Goal: Find specific page/section: Find specific page/section

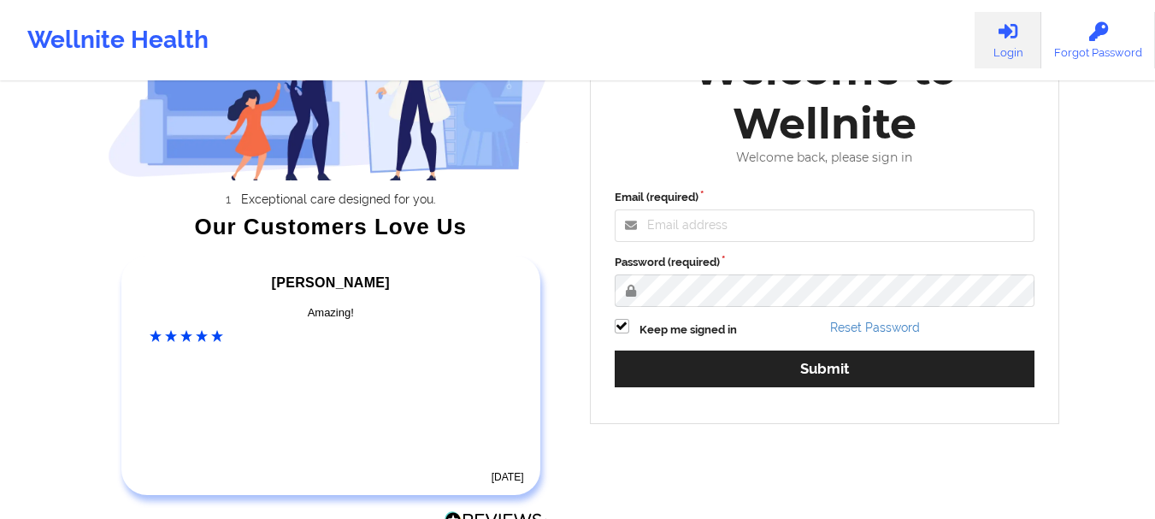
scroll to position [171, 0]
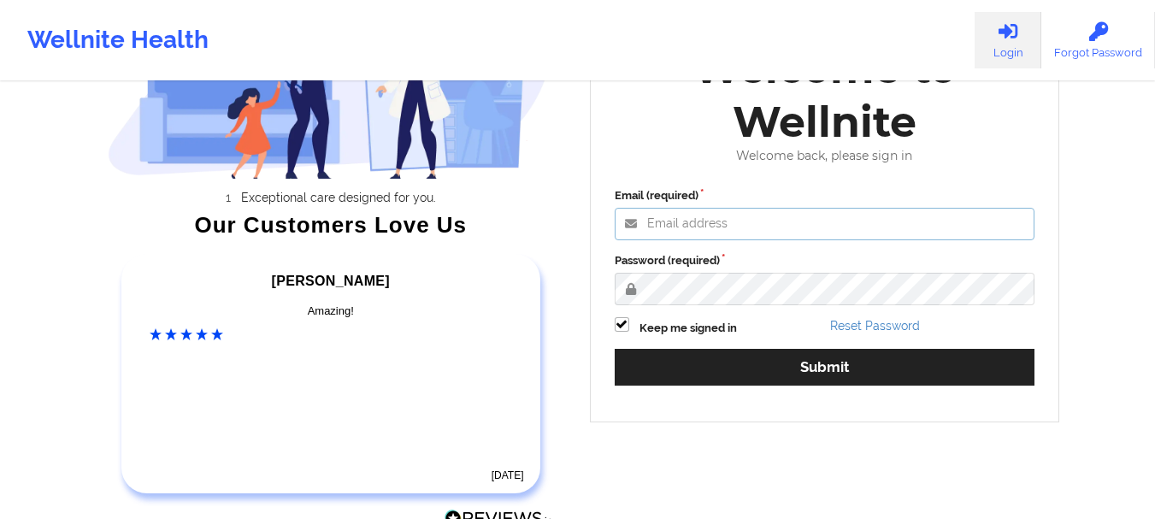
type input "[PERSON_NAME][EMAIL_ADDRESS][DOMAIN_NAME]"
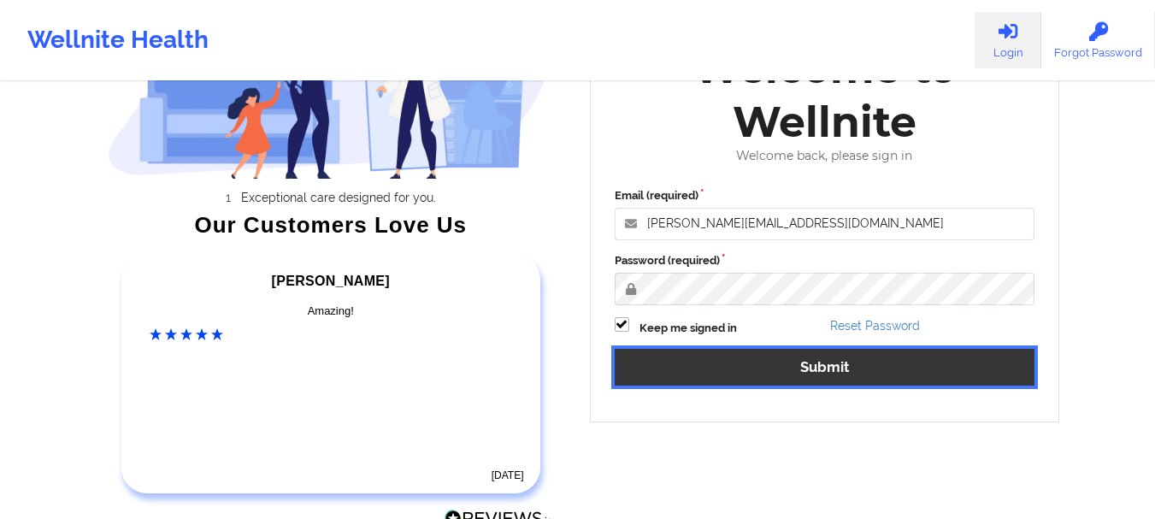
click at [833, 372] on button "Submit" at bounding box center [825, 367] width 421 height 37
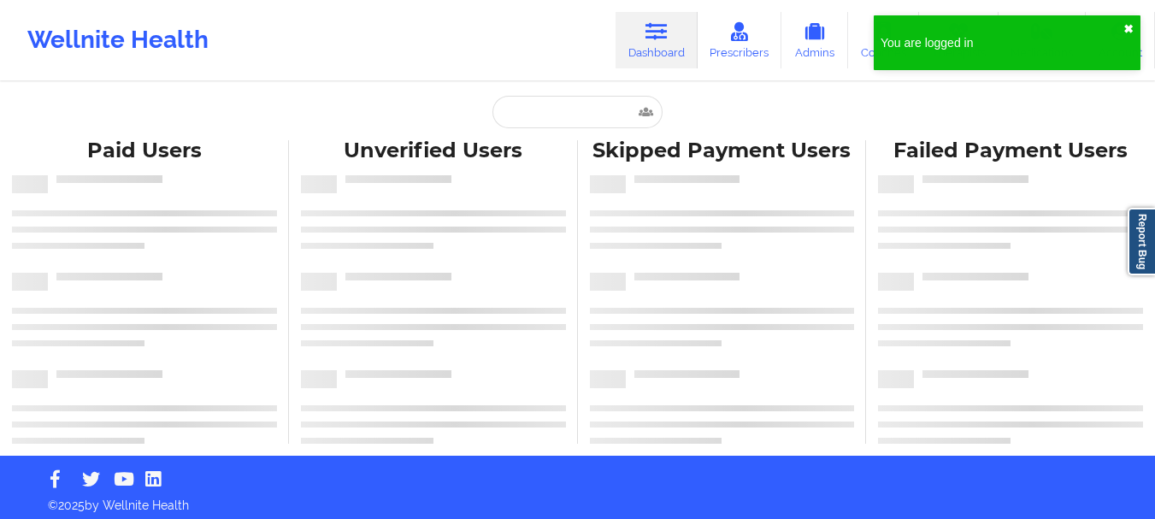
click at [1125, 23] on button "✖︎" at bounding box center [1128, 29] width 10 height 14
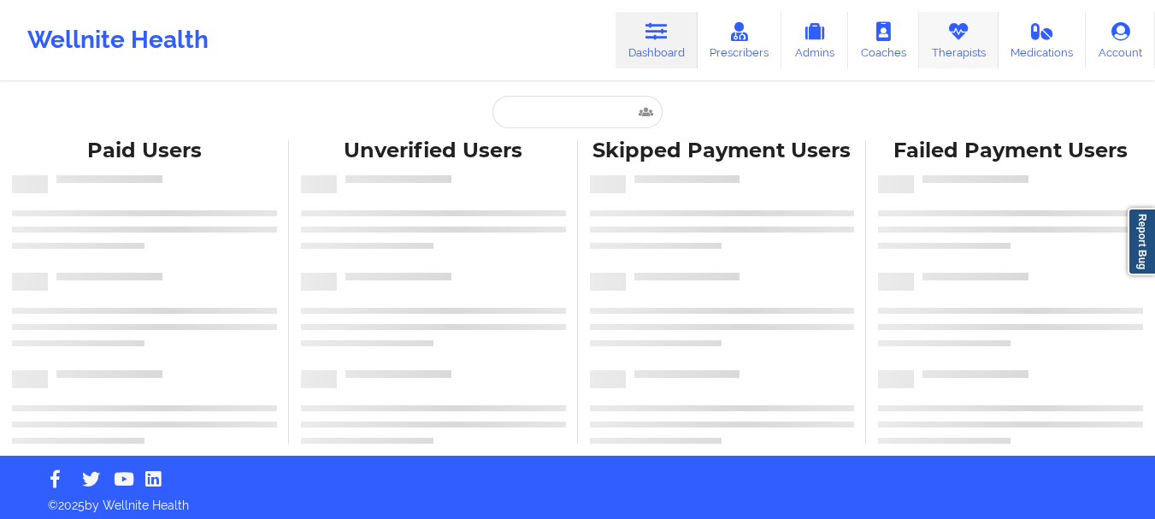
click at [952, 38] on icon at bounding box center [958, 31] width 22 height 19
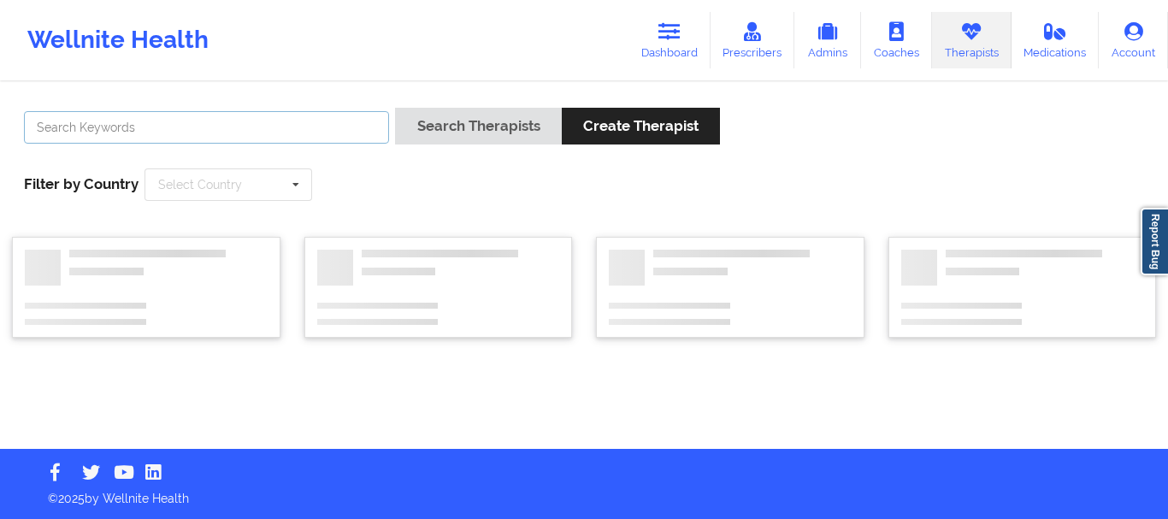
click at [306, 127] on input "text" at bounding box center [206, 127] width 365 height 32
paste input "[PERSON_NAME]"
type input "[PERSON_NAME]"
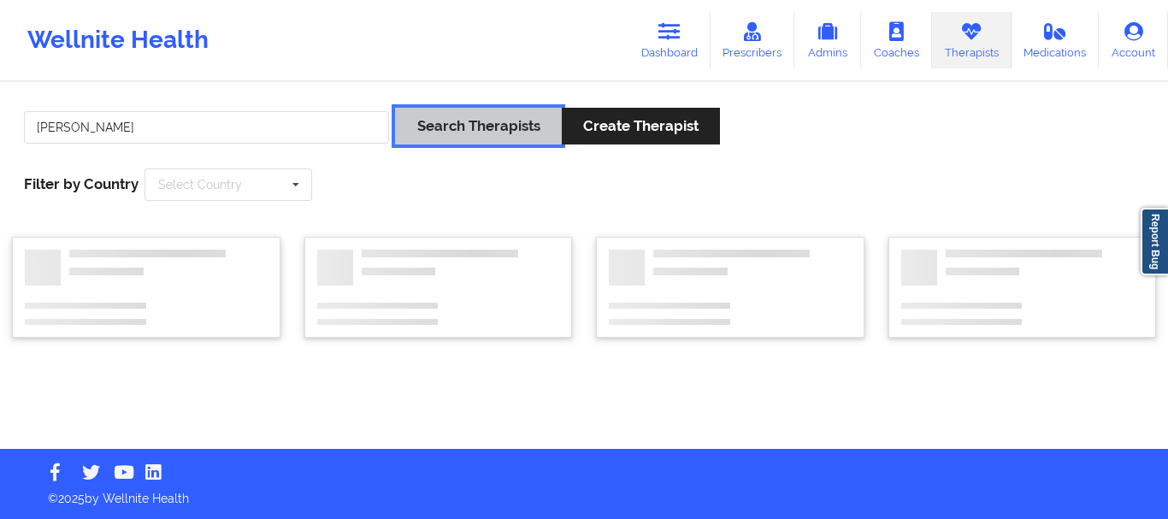
click at [398, 120] on button "Search Therapists" at bounding box center [478, 126] width 166 height 37
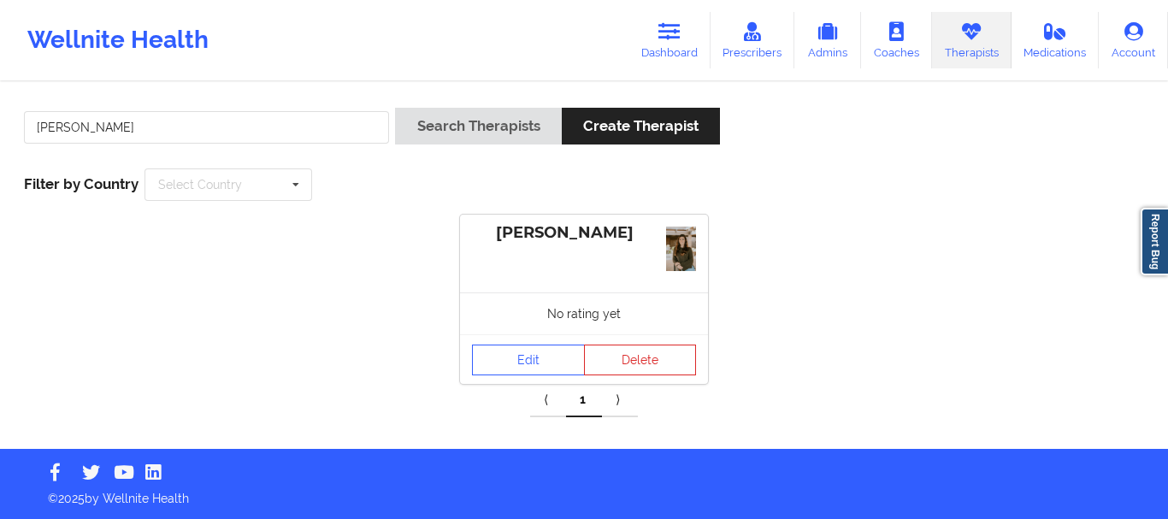
click at [503, 321] on div "No rating yet" at bounding box center [584, 313] width 248 height 42
click at [532, 369] on link "Edit" at bounding box center [528, 360] width 113 height 31
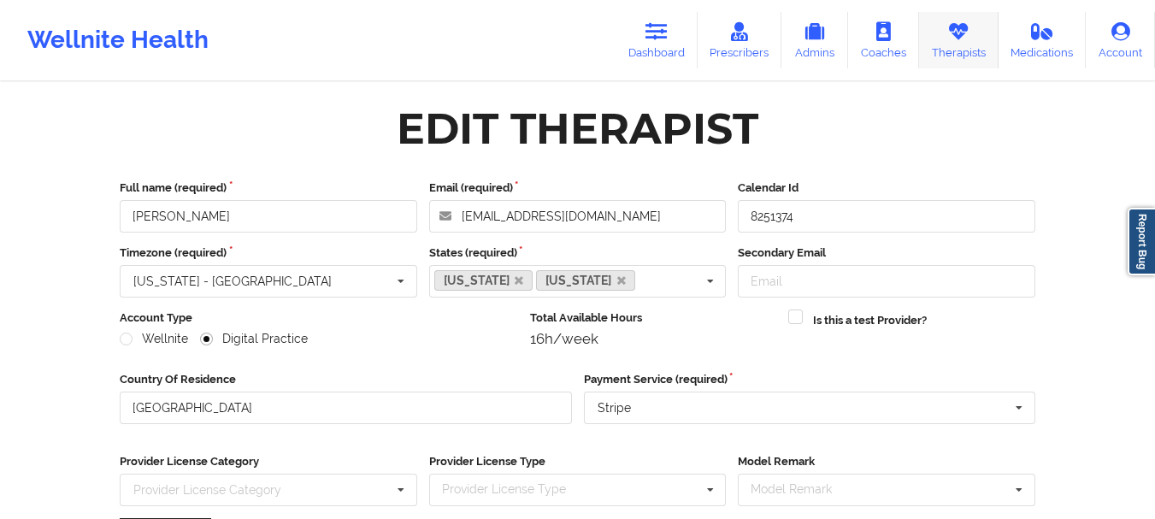
click at [959, 23] on icon at bounding box center [958, 31] width 22 height 19
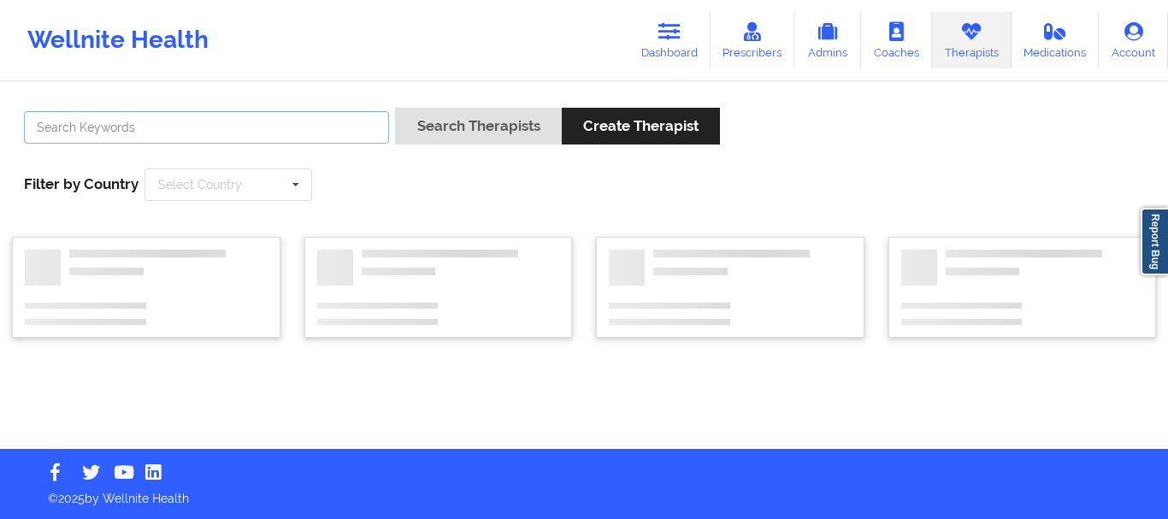
drag, startPoint x: 280, startPoint y: 139, endPoint x: 291, endPoint y: 139, distance: 10.3
click at [280, 139] on input "text" at bounding box center [206, 127] width 365 height 32
paste input "[PERSON_NAME]"
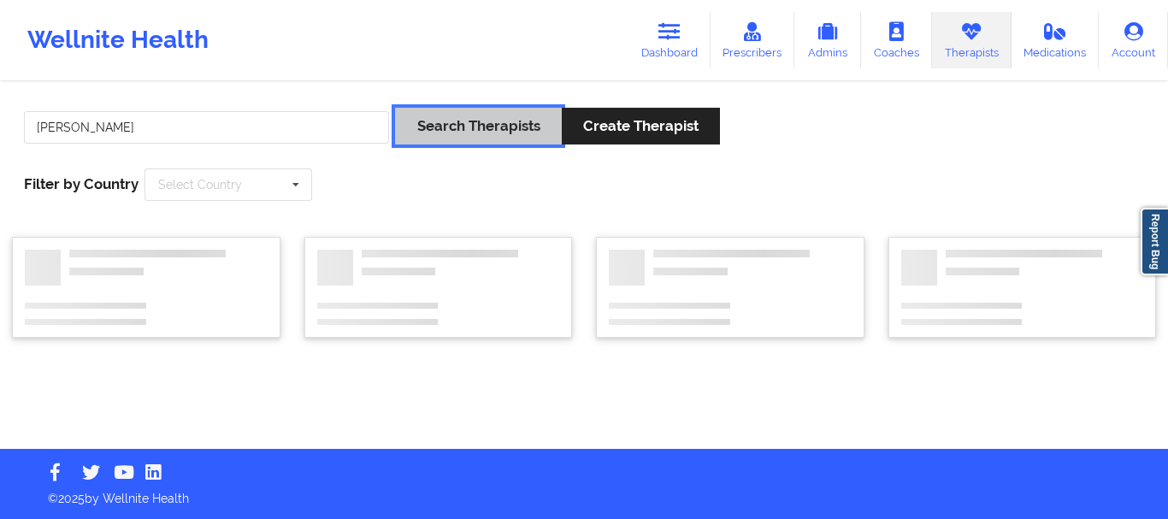
click at [428, 122] on button "Search Therapists" at bounding box center [478, 126] width 166 height 37
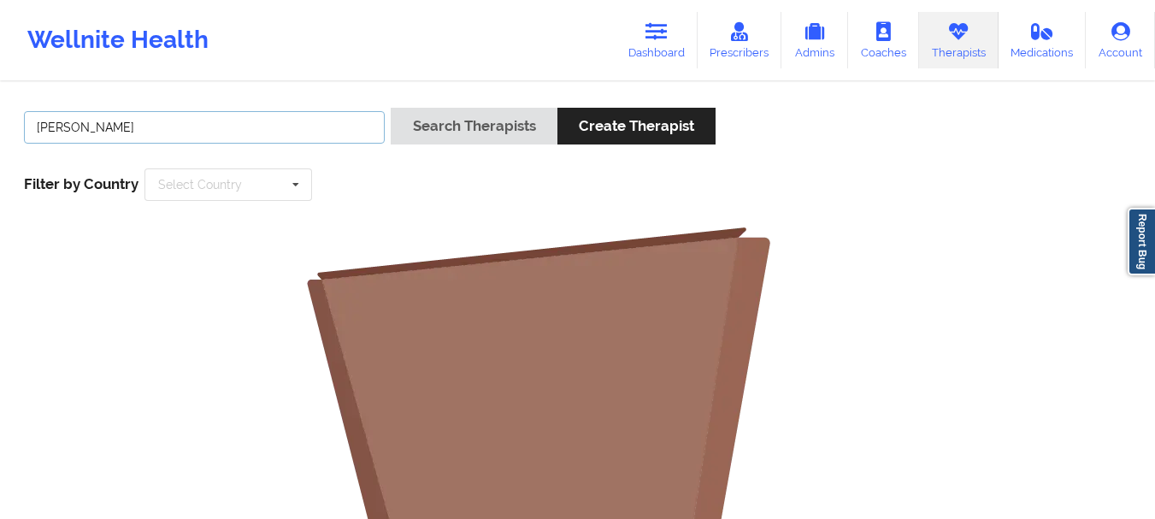
click at [268, 133] on input "[PERSON_NAME]" at bounding box center [204, 127] width 361 height 32
drag, startPoint x: 75, startPoint y: 123, endPoint x: 199, endPoint y: 131, distance: 124.2
click at [198, 131] on input "[PERSON_NAME]" at bounding box center [204, 127] width 361 height 32
type input "Neesha"
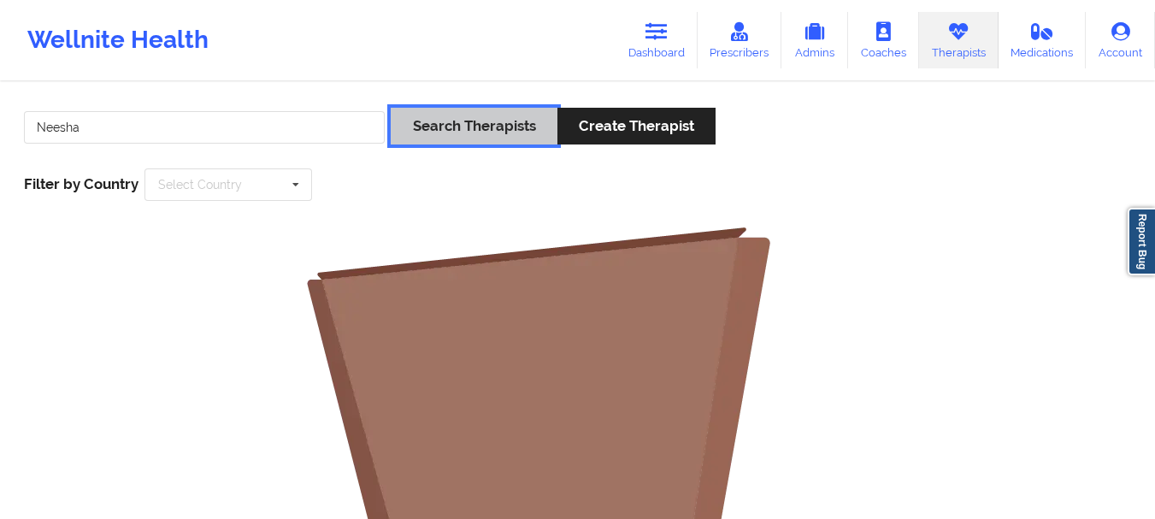
click at [391, 108] on button "Search Therapists" at bounding box center [474, 126] width 166 height 37
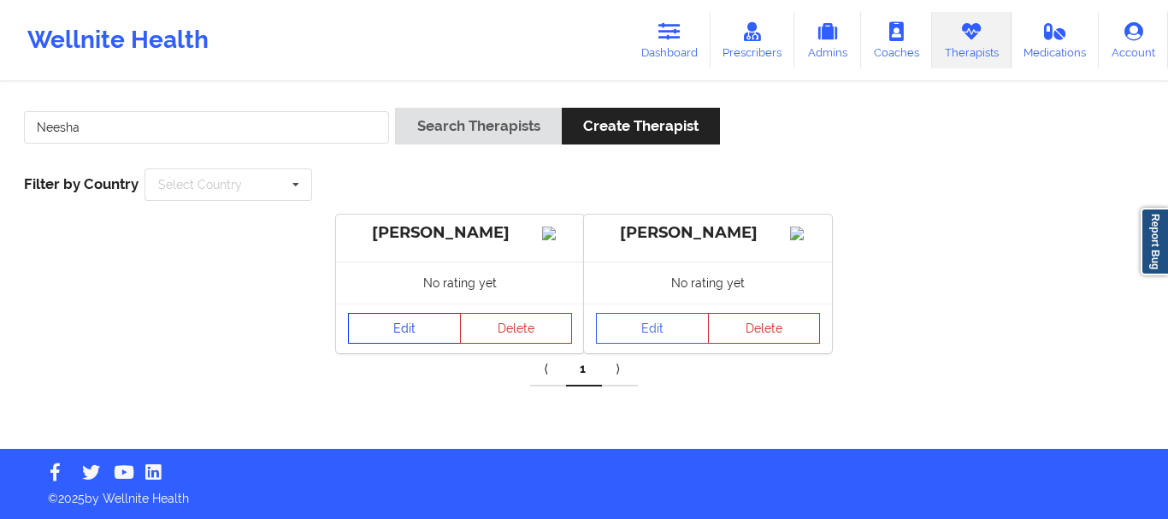
click at [398, 330] on link "Edit" at bounding box center [404, 328] width 113 height 31
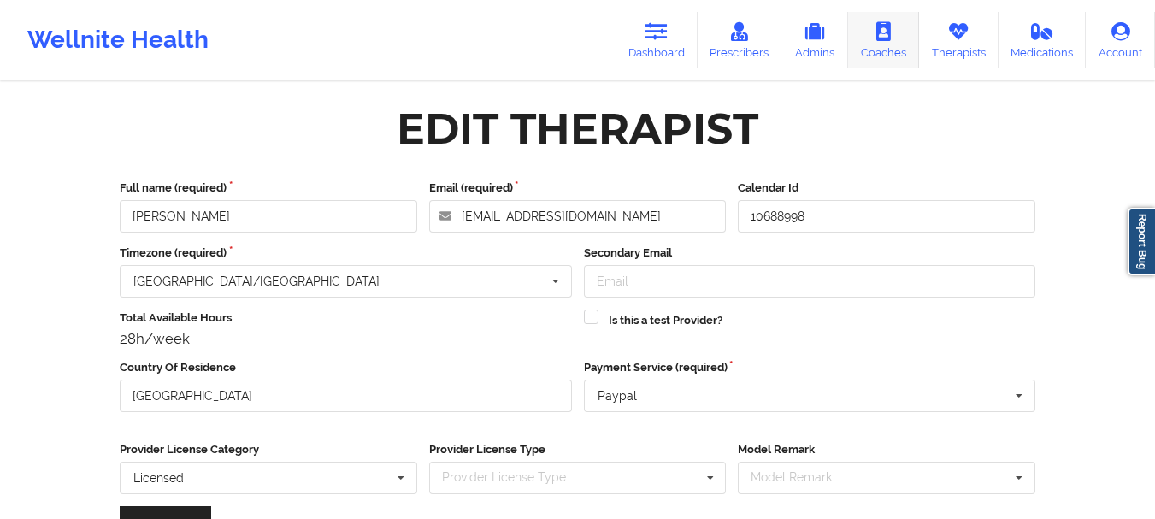
click at [969, 41] on icon at bounding box center [958, 31] width 22 height 19
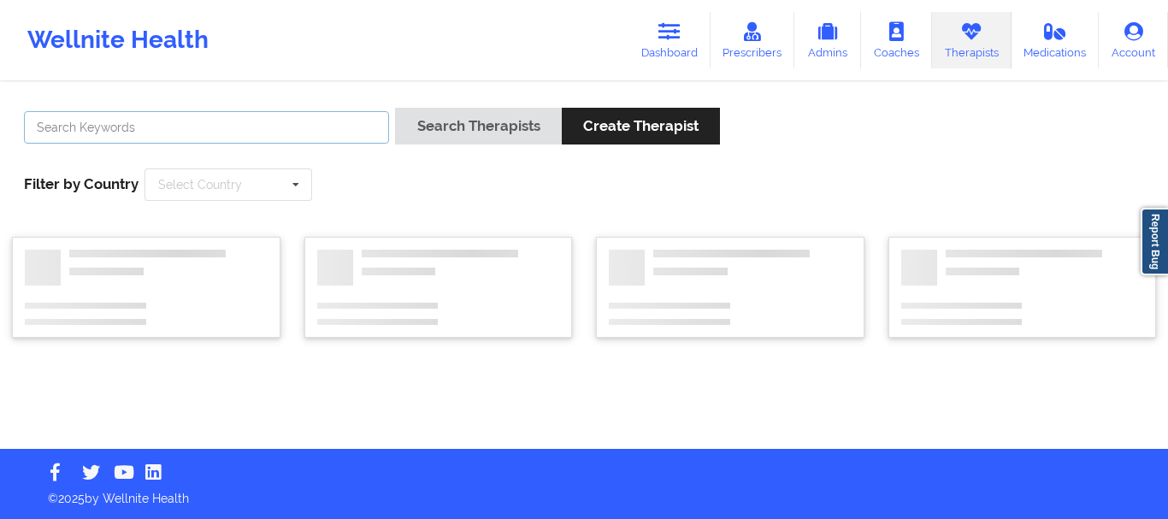
drag, startPoint x: 312, startPoint y: 126, endPoint x: 300, endPoint y: 120, distance: 13.4
click at [309, 124] on input "text" at bounding box center [206, 127] width 365 height 32
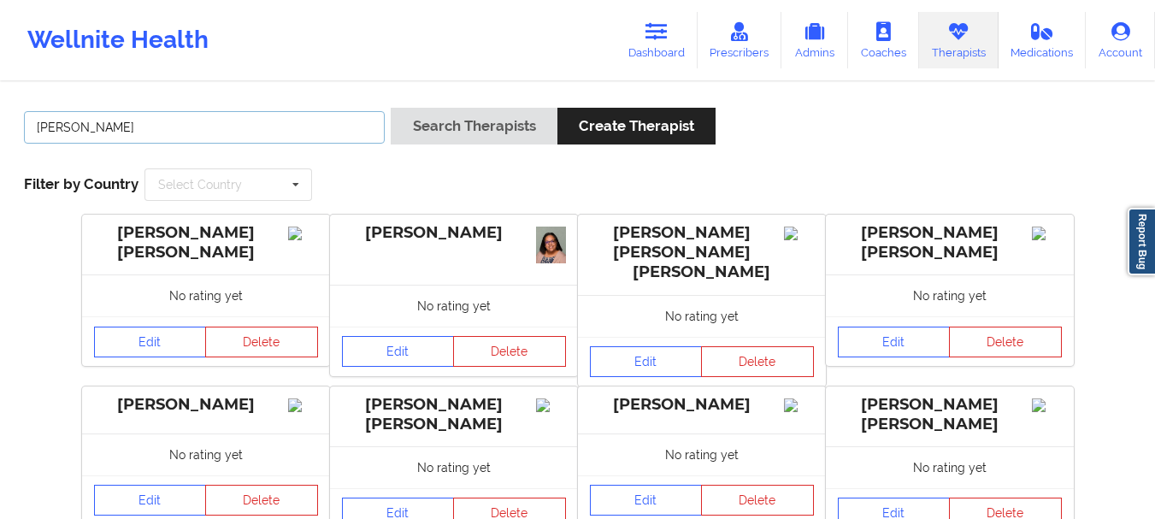
type input "[PERSON_NAME]"
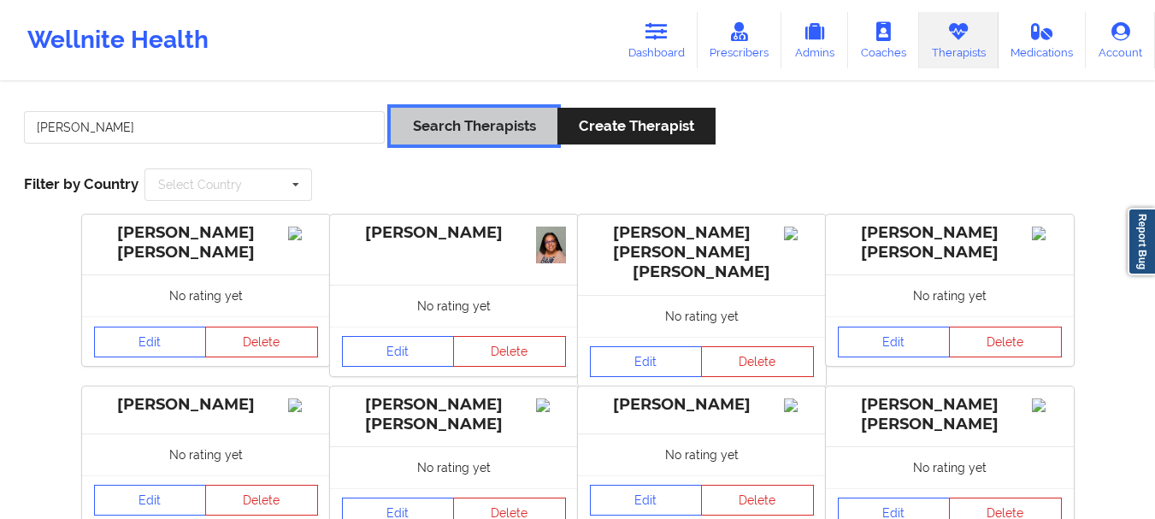
click at [391, 108] on button "Search Therapists" at bounding box center [474, 126] width 166 height 37
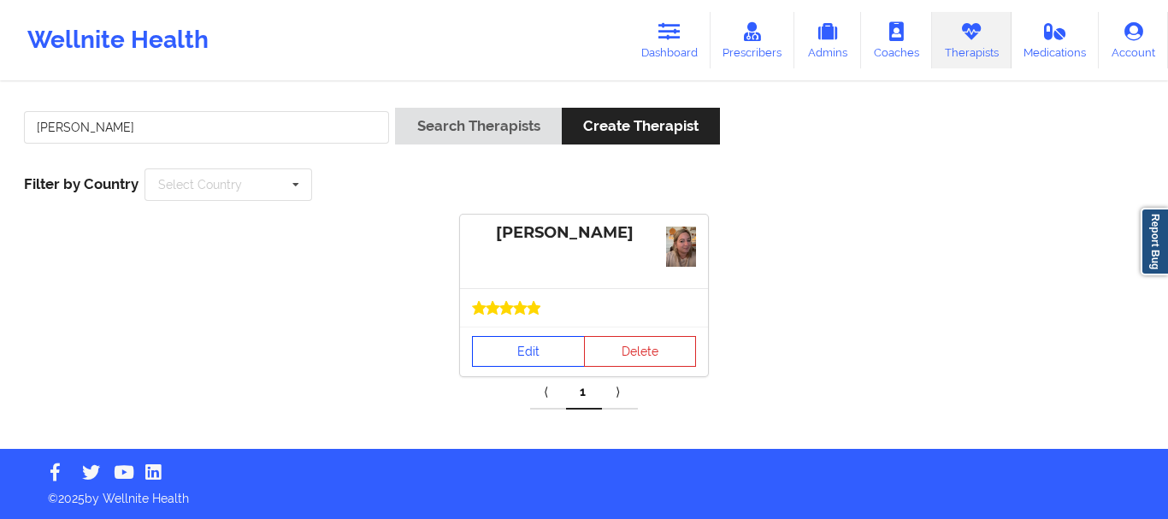
click at [523, 346] on link "Edit" at bounding box center [528, 351] width 113 height 31
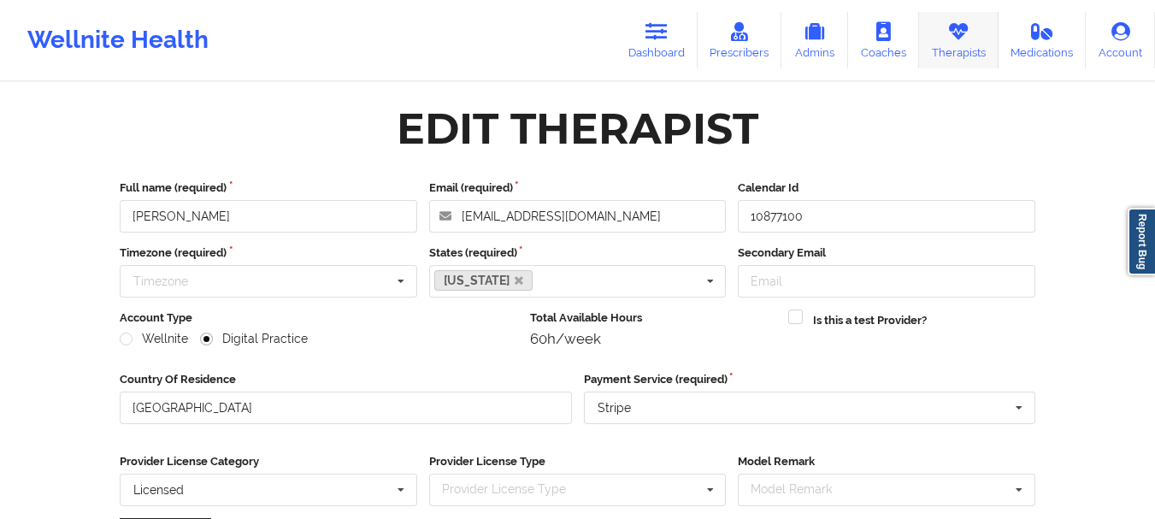
click at [967, 42] on link "Therapists" at bounding box center [959, 40] width 80 height 56
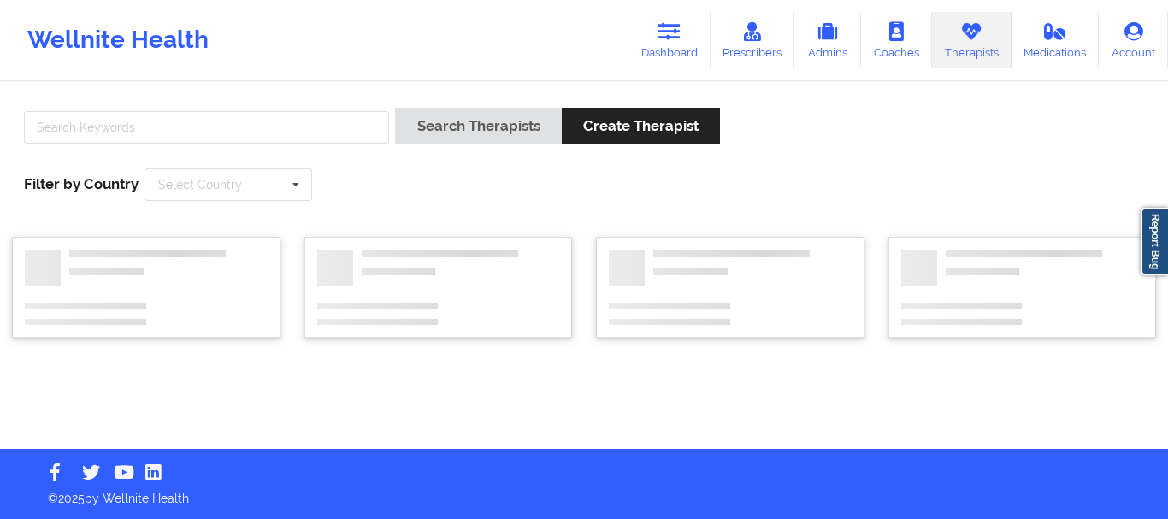
click at [275, 150] on div at bounding box center [206, 132] width 377 height 49
click at [283, 133] on input "text" at bounding box center [206, 127] width 365 height 32
paste input "[PERSON_NAME]"
type input "[PERSON_NAME]"
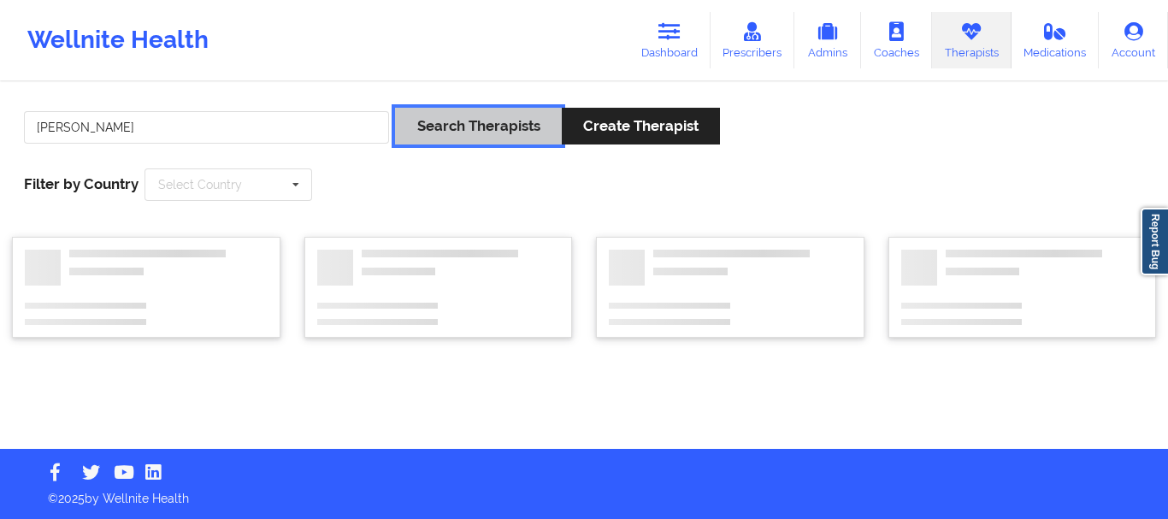
click at [478, 139] on button "Search Therapists" at bounding box center [478, 126] width 166 height 37
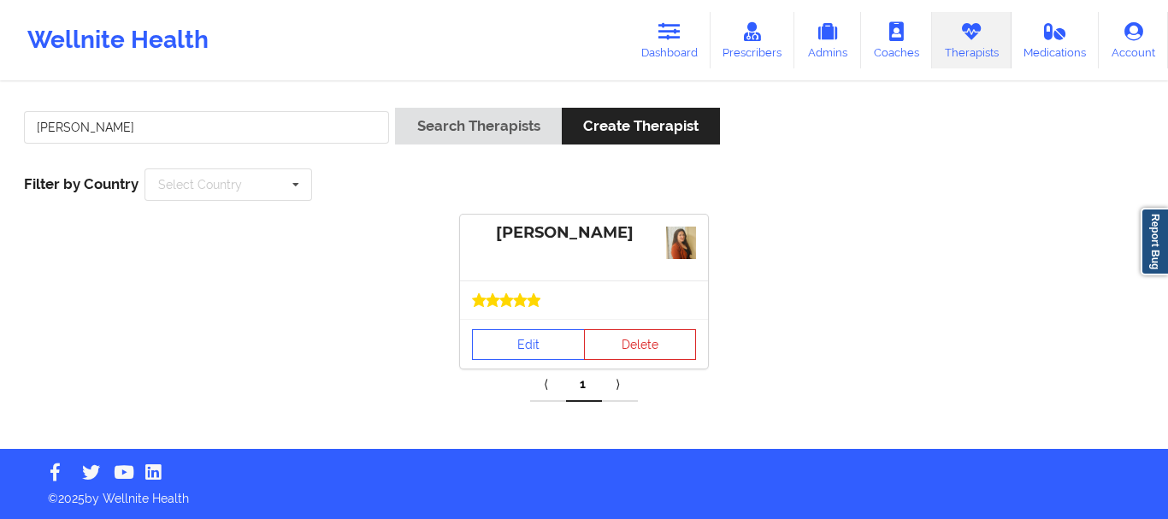
click at [493, 312] on div at bounding box center [584, 299] width 248 height 38
click at [518, 344] on link "Edit" at bounding box center [528, 344] width 113 height 31
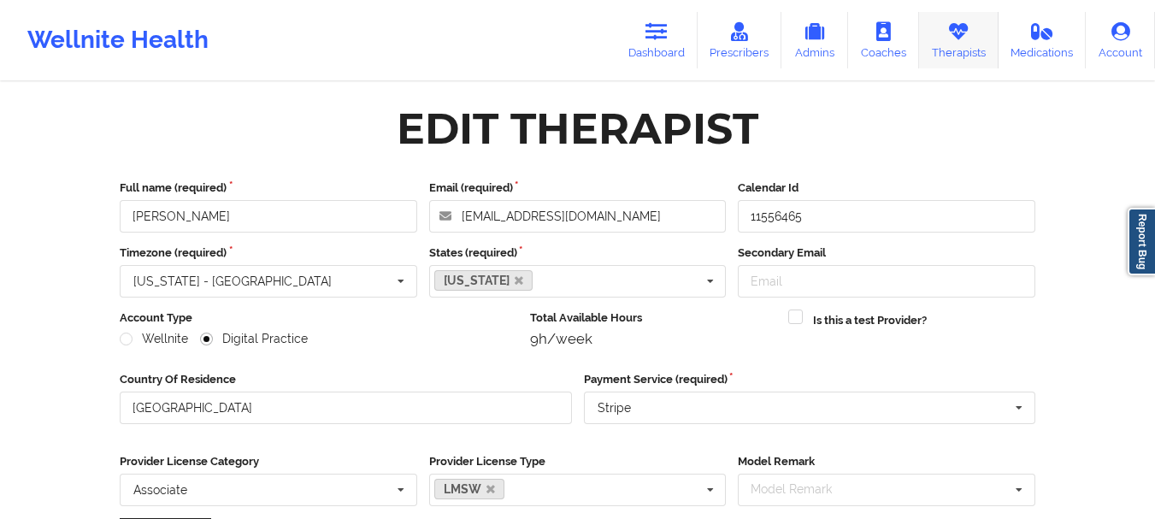
click at [964, 19] on link "Therapists" at bounding box center [959, 40] width 80 height 56
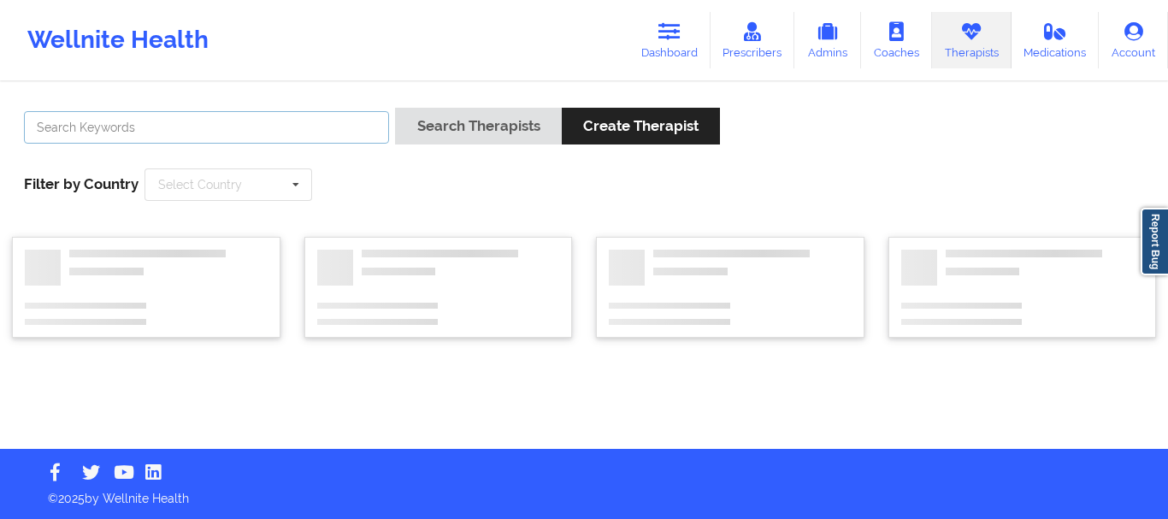
click at [320, 118] on input "text" at bounding box center [206, 127] width 365 height 32
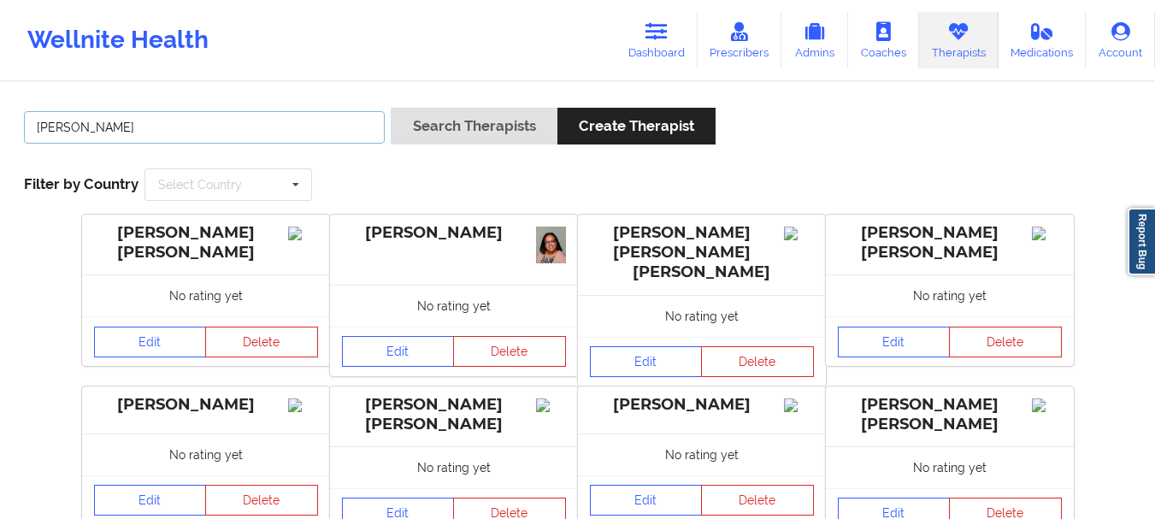
type input "[PERSON_NAME]"
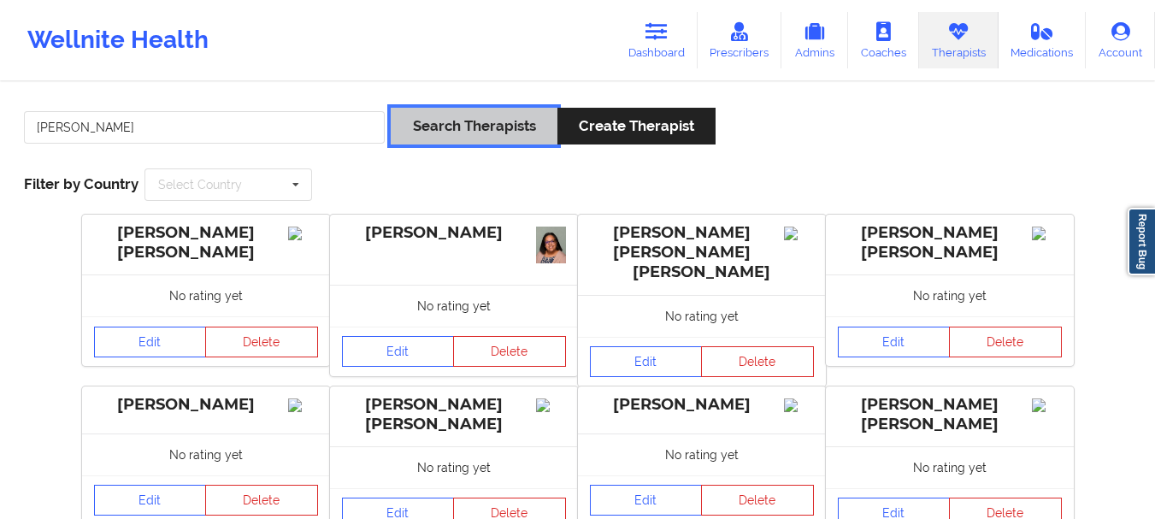
click at [391, 108] on button "Search Therapists" at bounding box center [474, 126] width 166 height 37
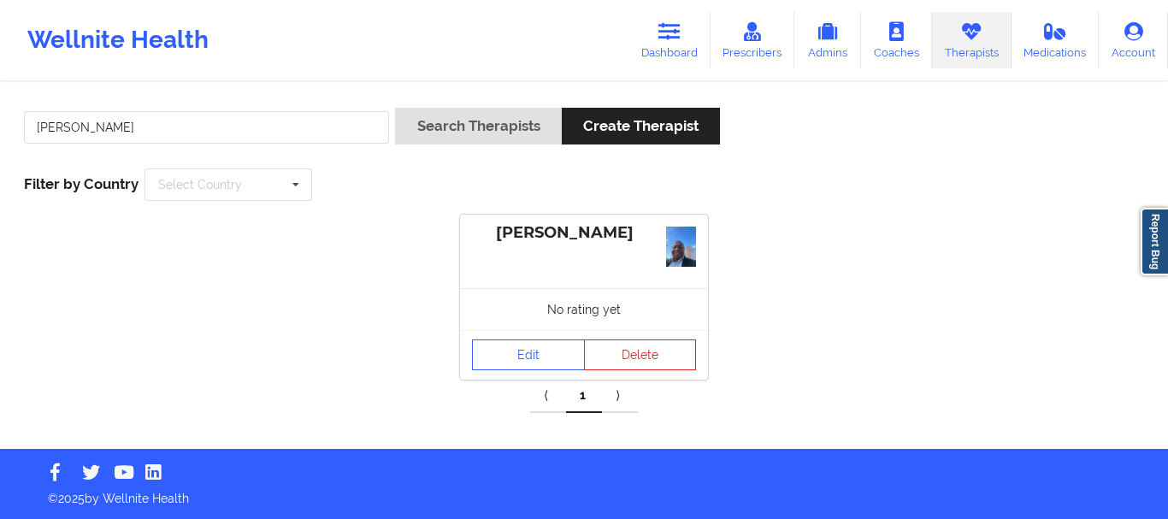
click at [538, 325] on div "No rating yet" at bounding box center [584, 309] width 248 height 42
click at [519, 359] on link "Edit" at bounding box center [528, 354] width 113 height 31
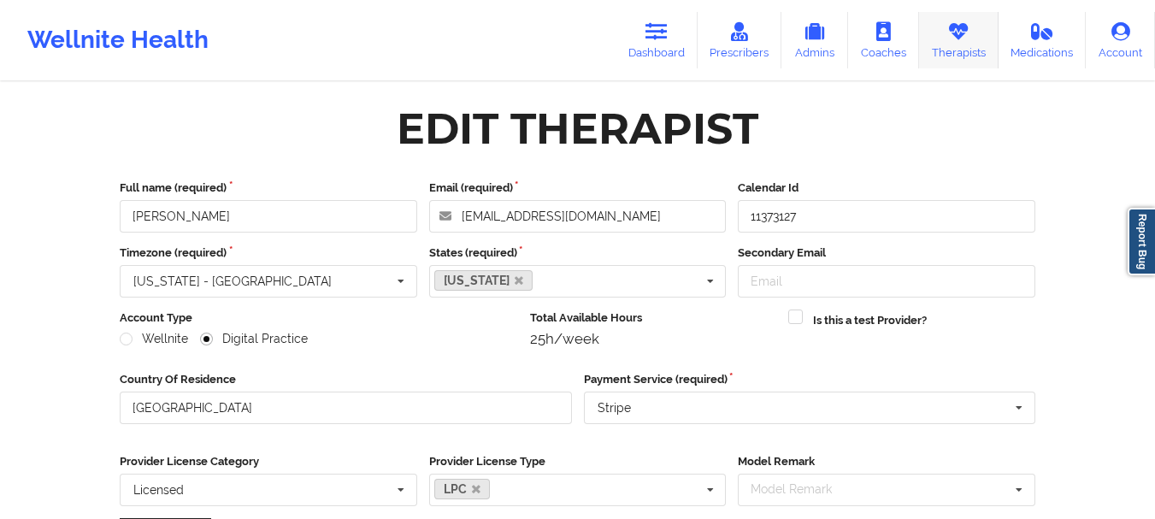
click at [959, 40] on icon at bounding box center [958, 31] width 22 height 19
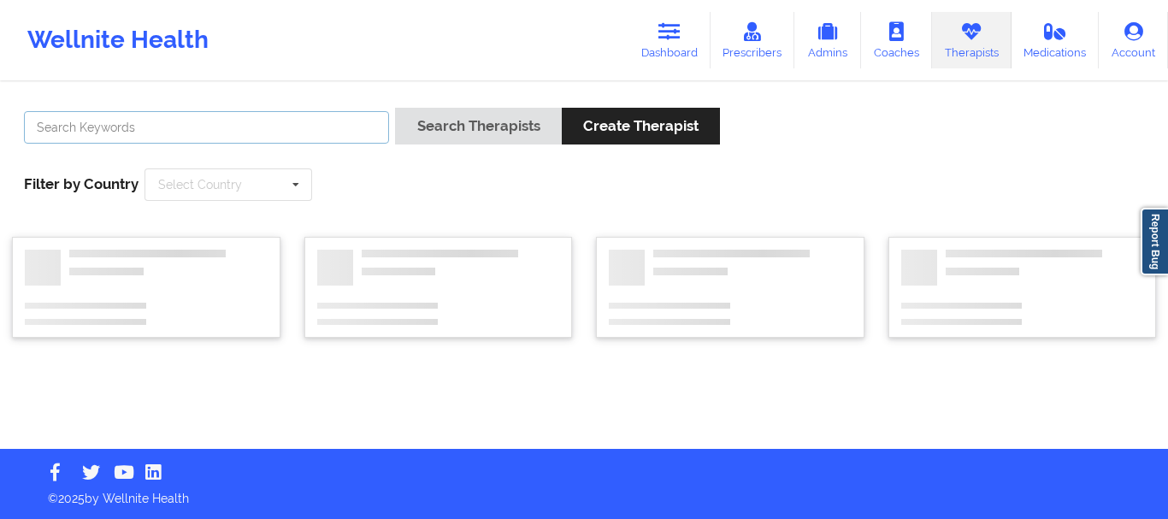
click at [305, 124] on input "text" at bounding box center [206, 127] width 365 height 32
paste input "[PERSON_NAME]"
type input "[PERSON_NAME]"
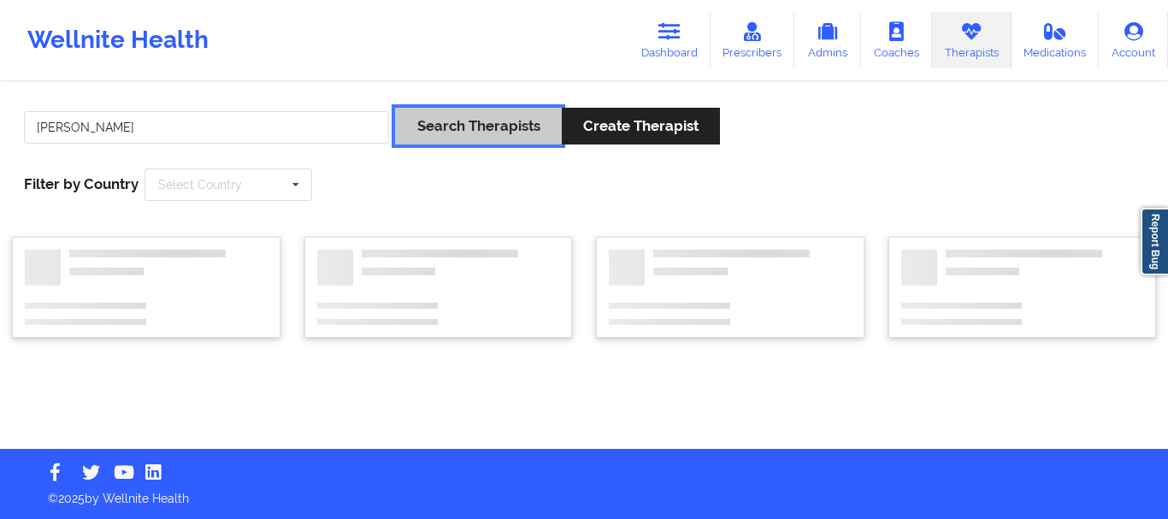
click at [462, 123] on button "Search Therapists" at bounding box center [478, 126] width 166 height 37
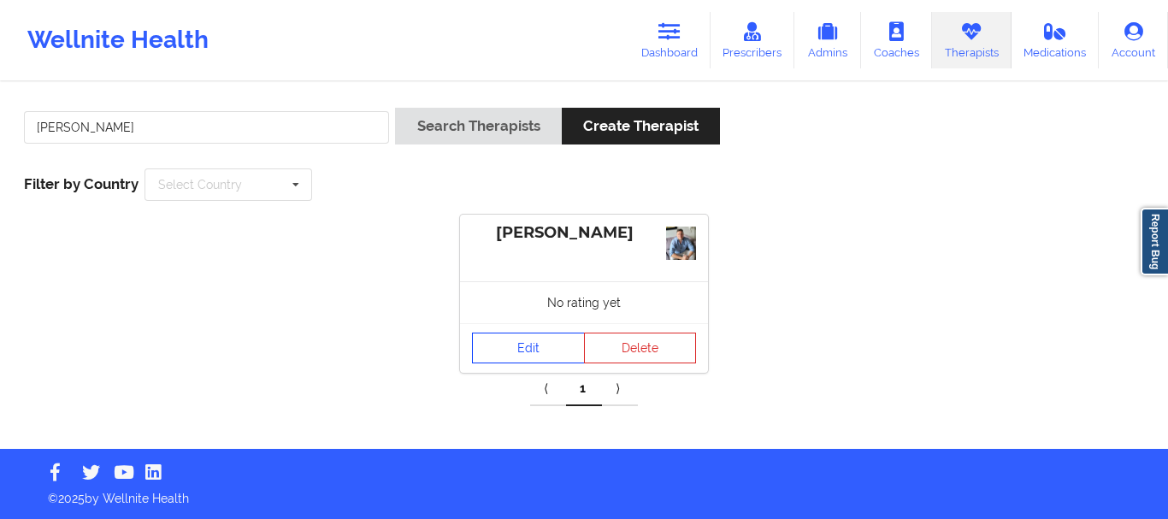
click at [532, 357] on link "Edit" at bounding box center [528, 348] width 113 height 31
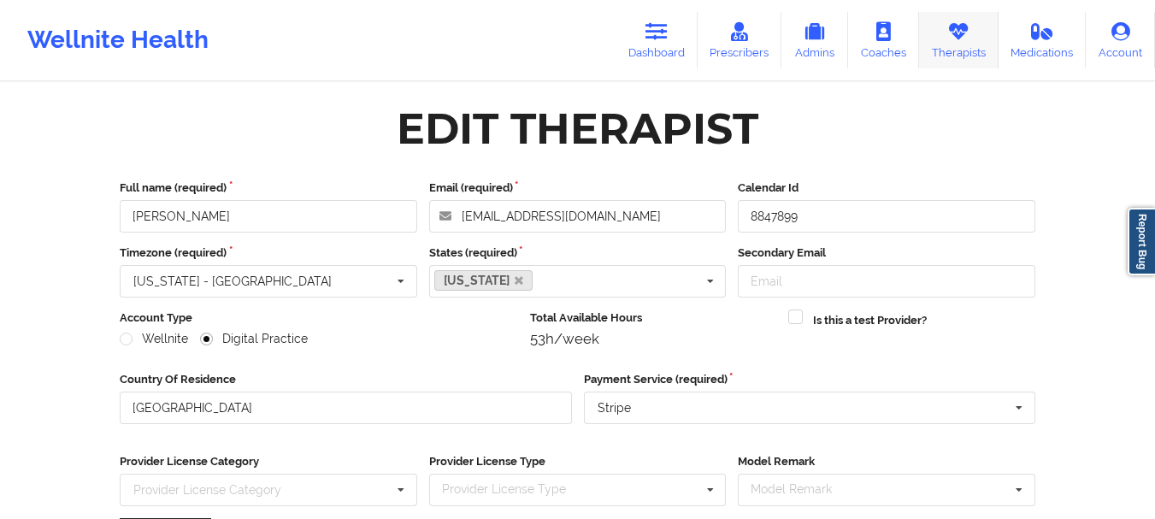
click at [937, 44] on link "Therapists" at bounding box center [959, 40] width 80 height 56
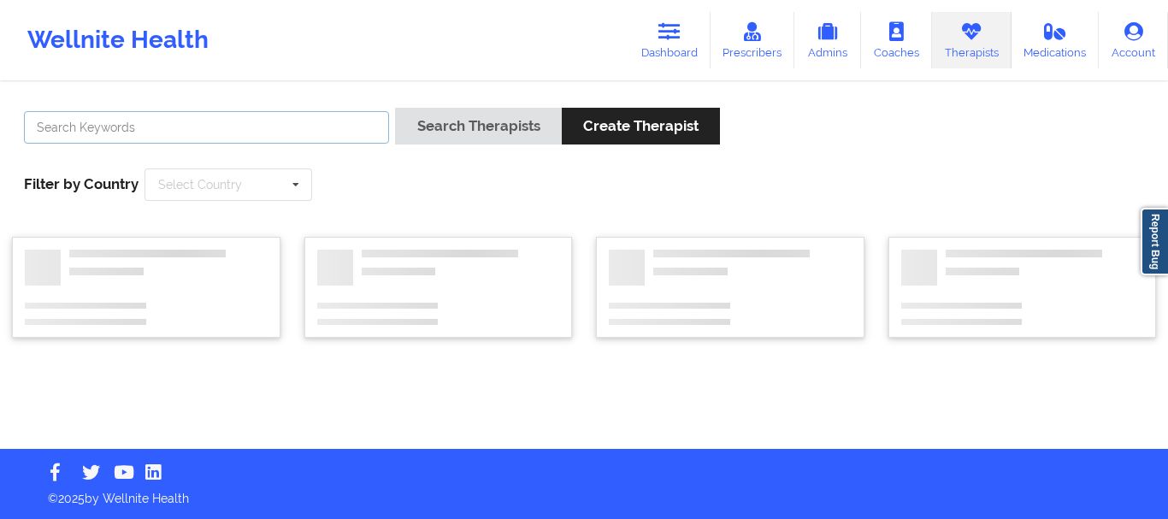
click at [339, 134] on input "text" at bounding box center [206, 127] width 365 height 32
paste input "[PERSON_NAME]"
type input "[PERSON_NAME]"
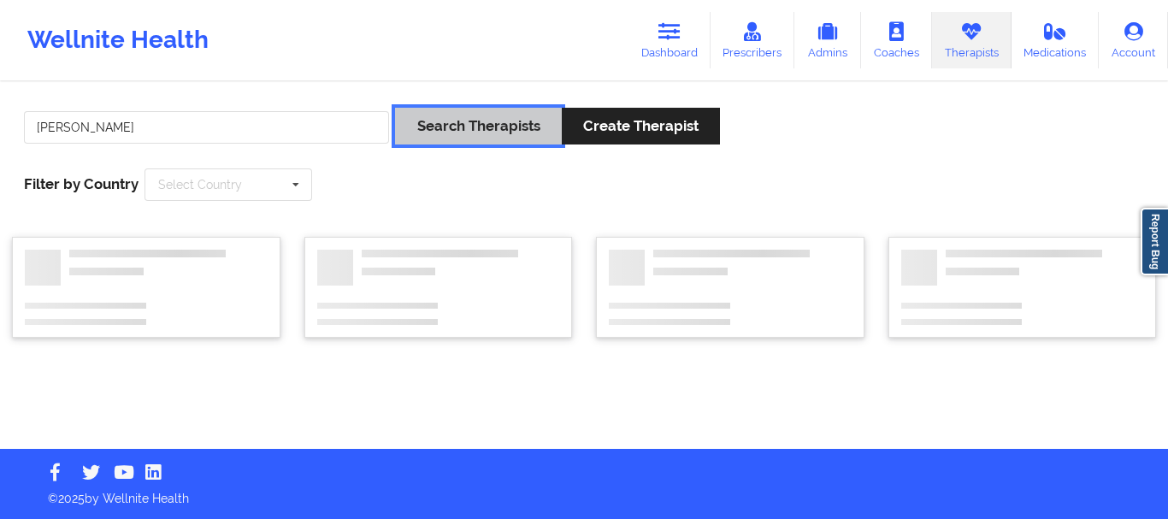
click at [487, 132] on button "Search Therapists" at bounding box center [478, 126] width 166 height 37
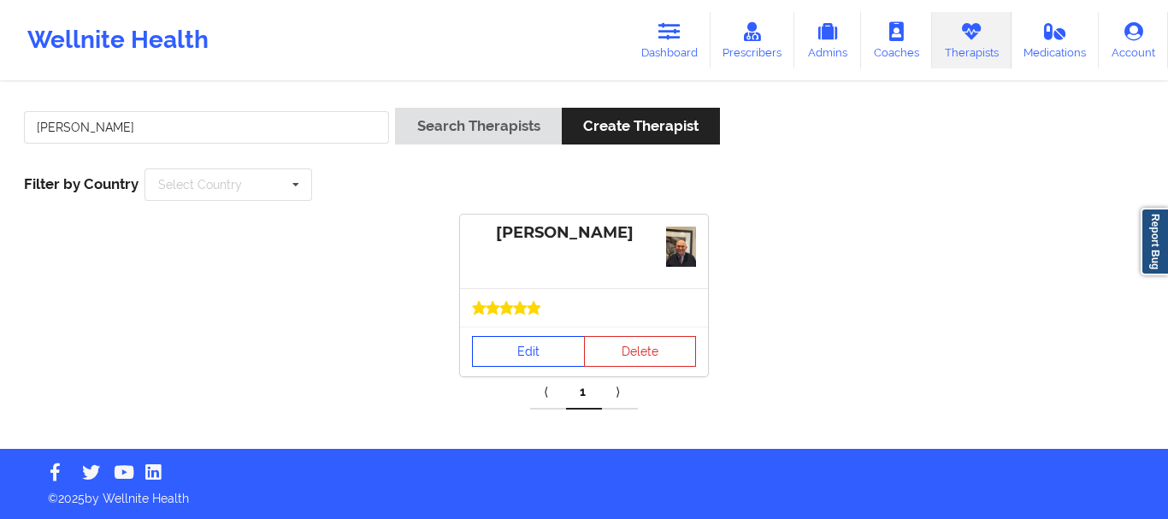
click at [525, 319] on div "[PERSON_NAME] Edit Delete" at bounding box center [584, 296] width 248 height 162
click at [524, 351] on link "Edit" at bounding box center [528, 351] width 113 height 31
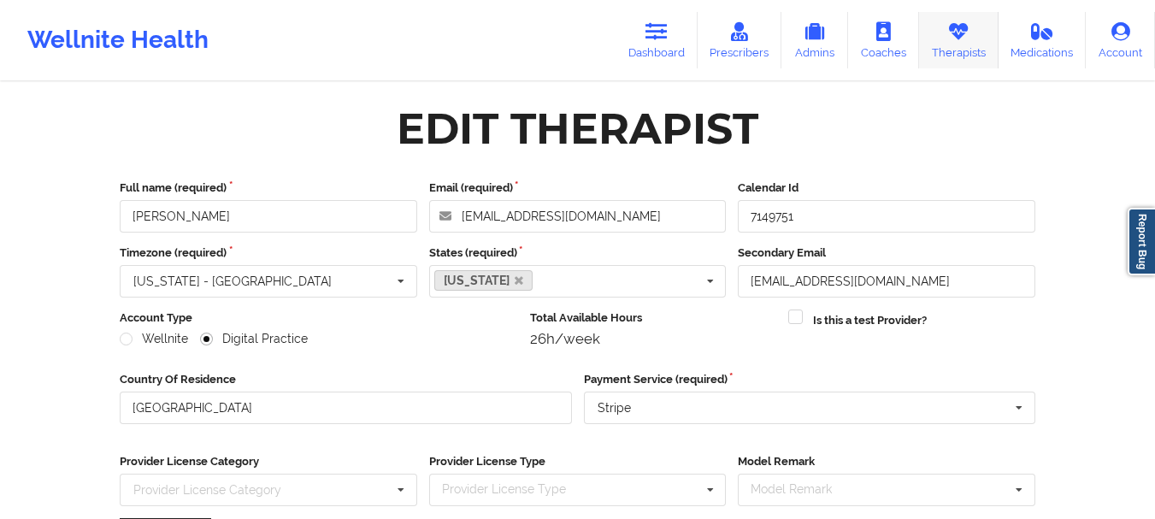
click at [967, 32] on icon at bounding box center [958, 31] width 22 height 19
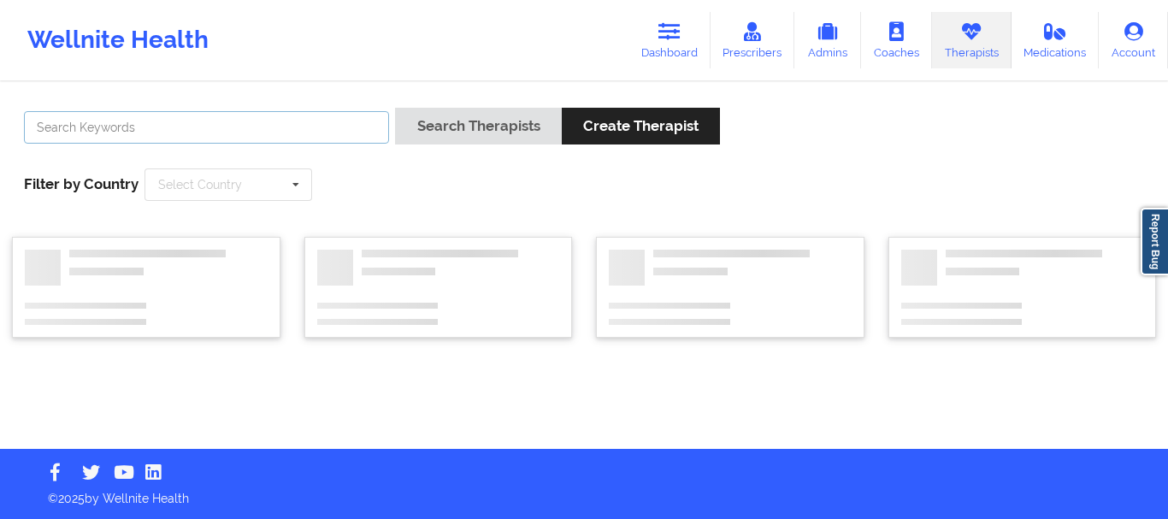
click at [291, 121] on input "text" at bounding box center [206, 127] width 365 height 32
paste input "Vitus Chibuike Onusuru"
type input "Vitus Chibuike Onusuru"
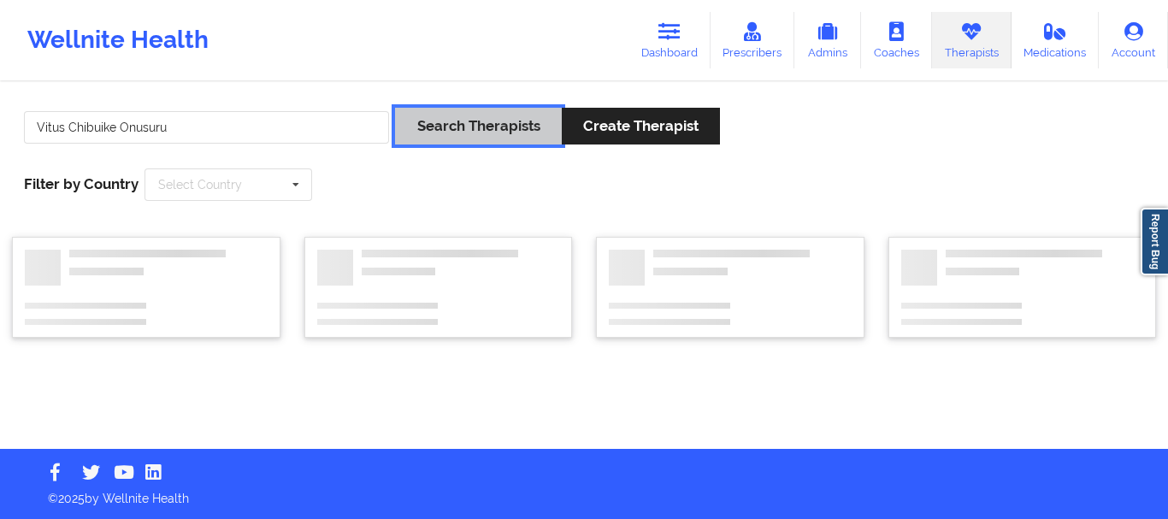
click at [462, 120] on button "Search Therapists" at bounding box center [478, 126] width 166 height 37
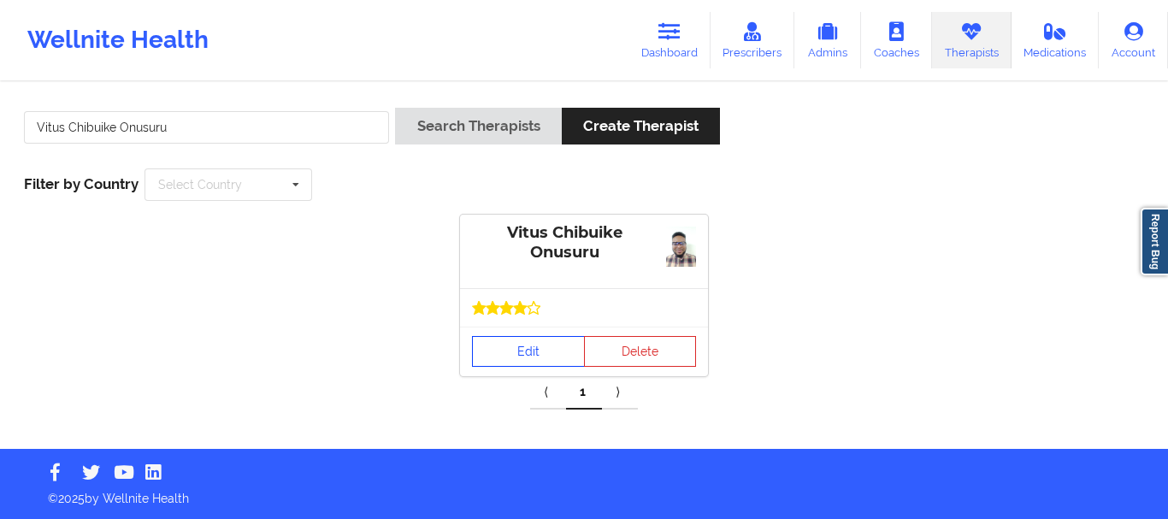
click at [534, 366] on link "Edit" at bounding box center [528, 351] width 113 height 31
